Goal: Task Accomplishment & Management: Use online tool/utility

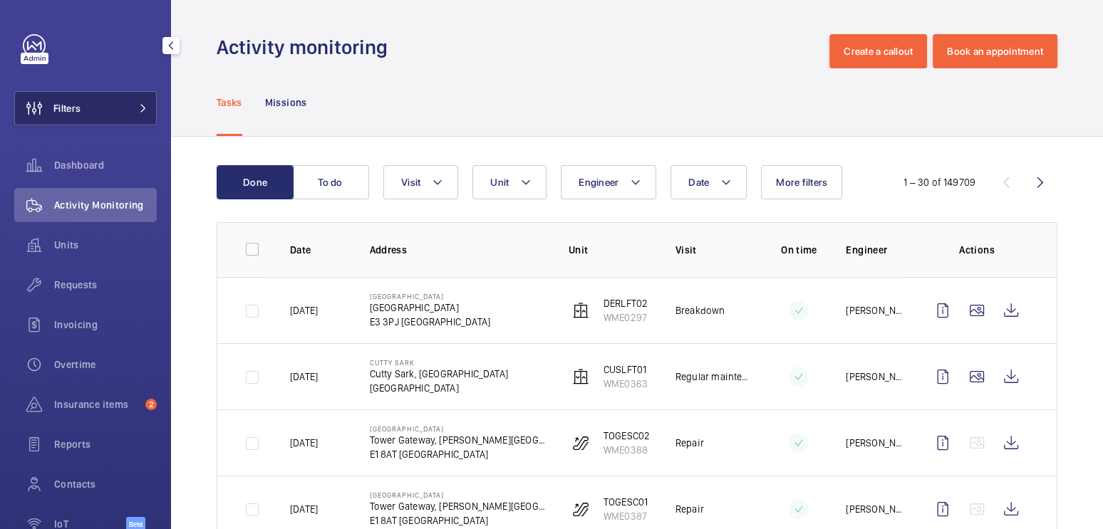
click at [93, 102] on button "Filters" at bounding box center [85, 108] width 142 height 34
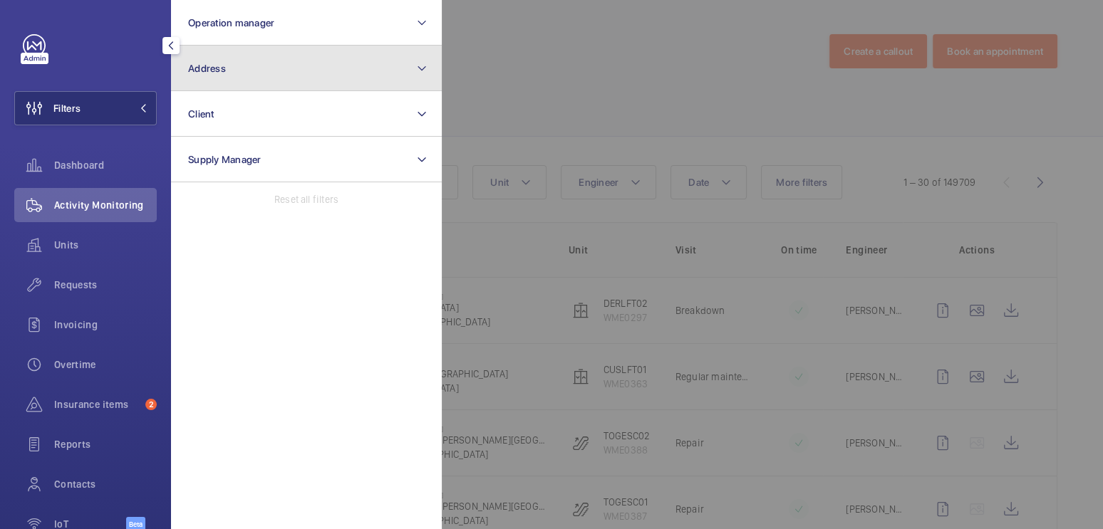
click at [266, 88] on button "Address" at bounding box center [306, 69] width 271 height 46
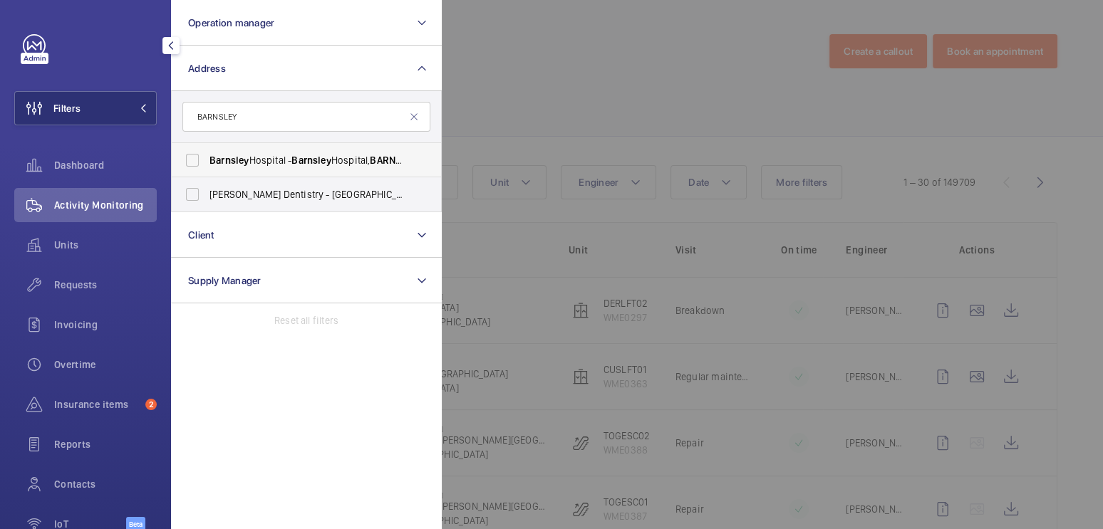
type input "BARNSLEY"
click at [293, 162] on span "[GEOGRAPHIC_DATA] - [GEOGRAPHIC_DATA], [GEOGRAPHIC_DATA]" at bounding box center [307, 160] width 196 height 14
click at [207, 162] on input "[GEOGRAPHIC_DATA] - [GEOGRAPHIC_DATA], [GEOGRAPHIC_DATA]" at bounding box center [192, 160] width 28 height 28
checkbox input "true"
click at [555, 94] on div at bounding box center [993, 264] width 1103 height 529
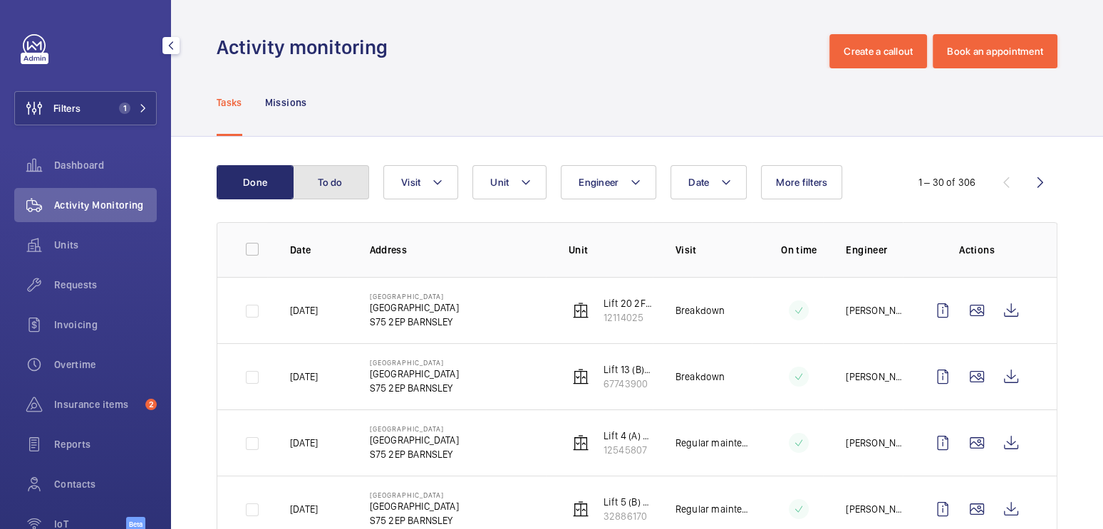
click at [327, 185] on button "To do" at bounding box center [330, 182] width 77 height 34
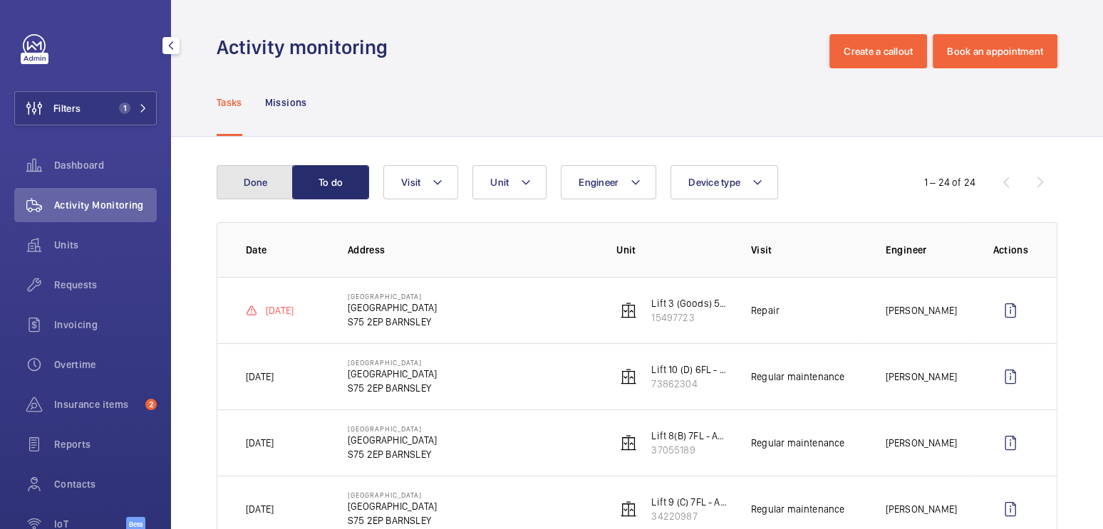
click at [260, 188] on button "Done" at bounding box center [255, 182] width 77 height 34
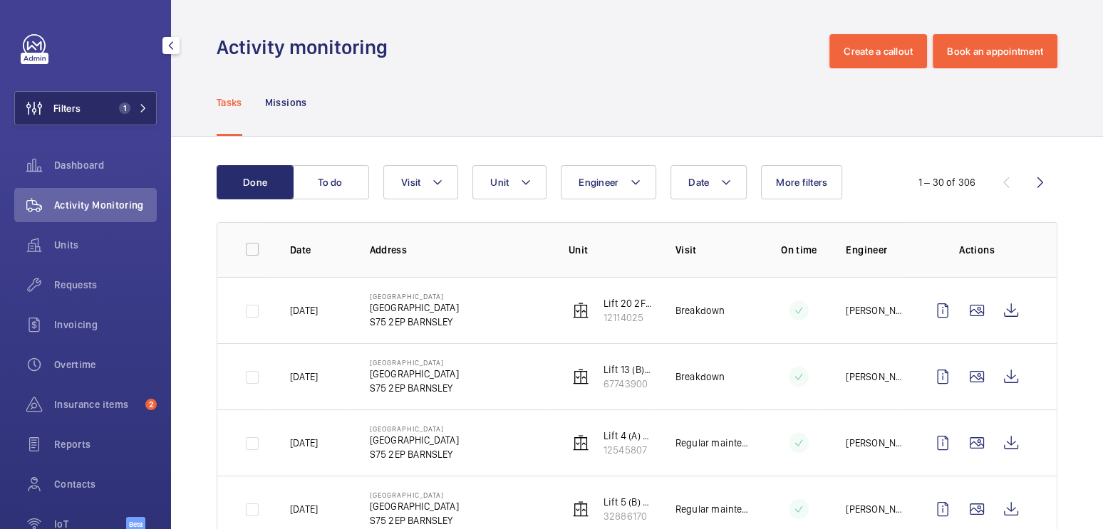
click at [95, 100] on button "Filters 1" at bounding box center [85, 108] width 142 height 34
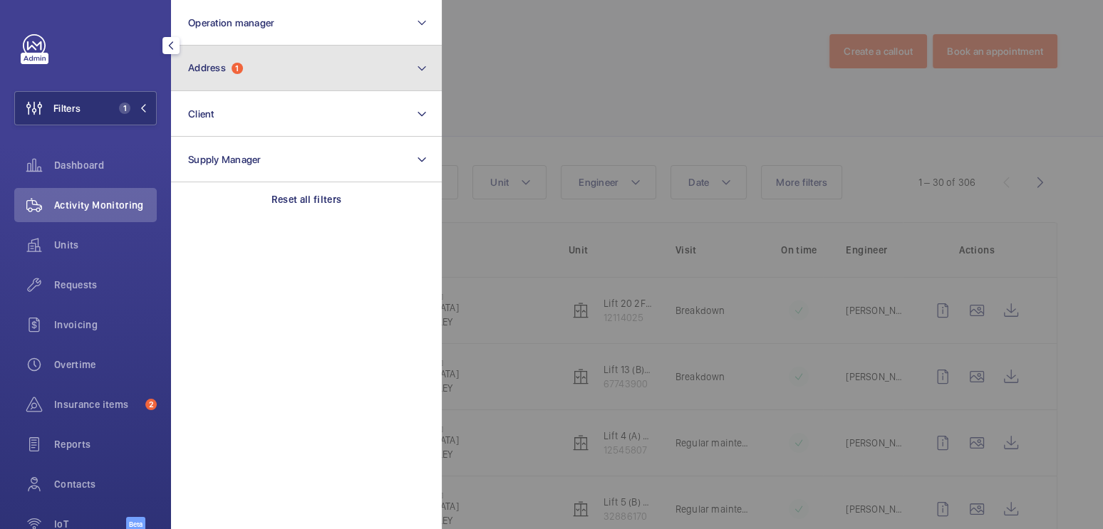
click at [282, 69] on button "Address 1" at bounding box center [306, 69] width 271 height 46
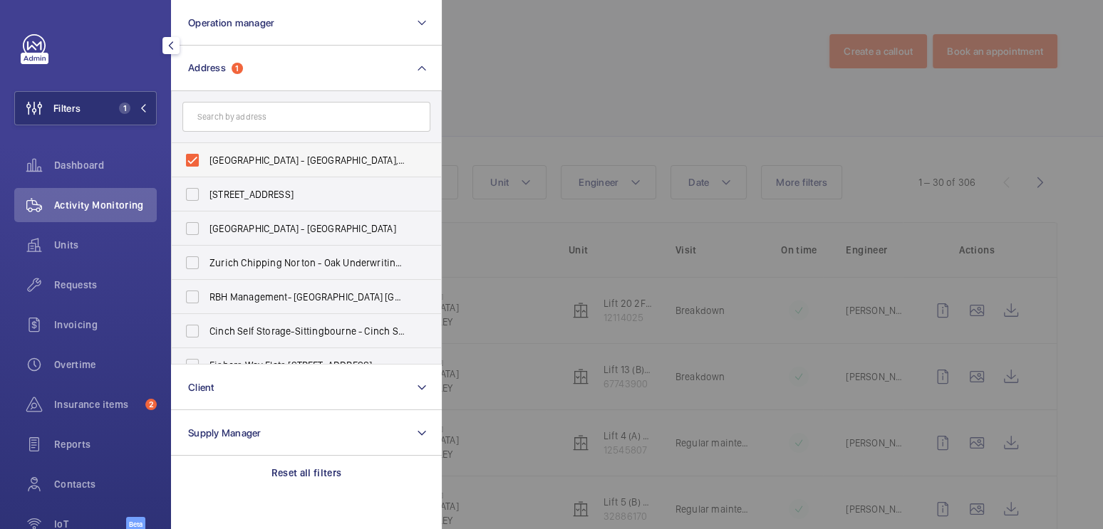
click at [232, 153] on span "[GEOGRAPHIC_DATA] - [GEOGRAPHIC_DATA], [GEOGRAPHIC_DATA]" at bounding box center [307, 160] width 196 height 14
click at [207, 152] on input "[GEOGRAPHIC_DATA] - [GEOGRAPHIC_DATA], [GEOGRAPHIC_DATA]" at bounding box center [192, 160] width 28 height 28
checkbox input "false"
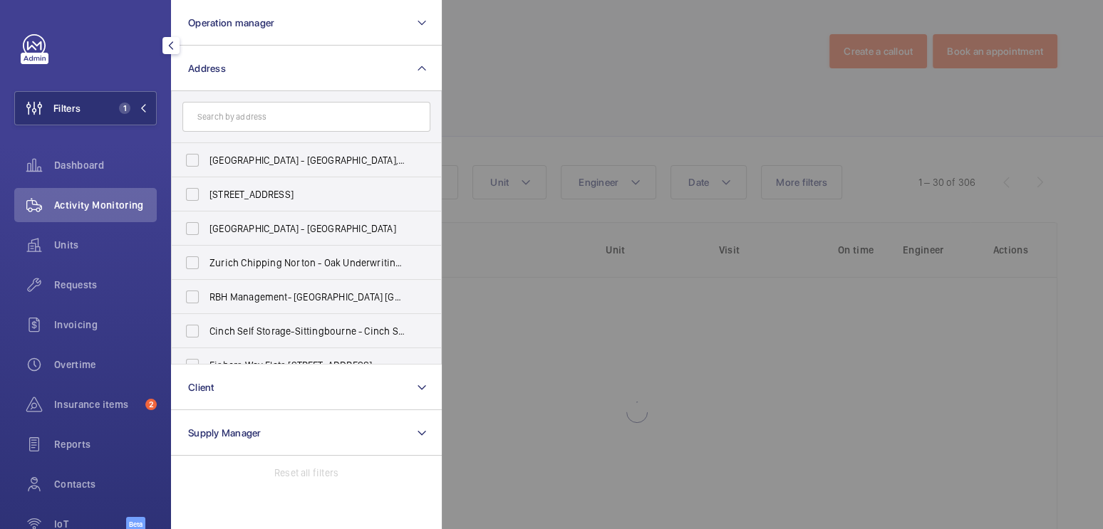
click at [536, 62] on div at bounding box center [993, 264] width 1103 height 529
